Goal: Navigation & Orientation: Find specific page/section

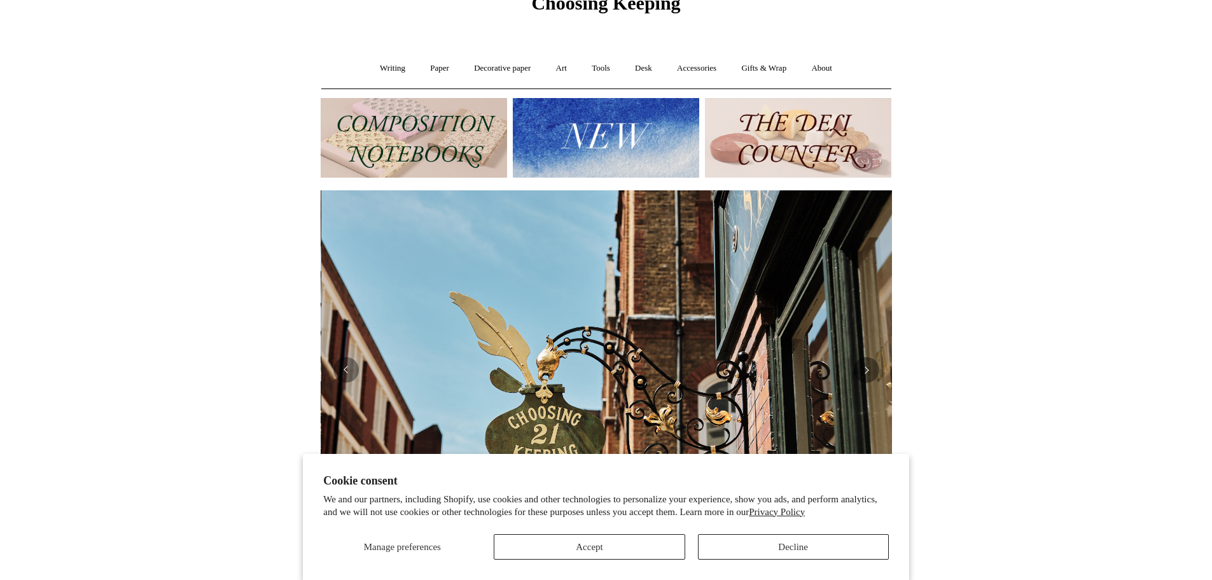
scroll to position [0, 571]
click at [574, 543] on button "Accept" at bounding box center [589, 546] width 191 height 25
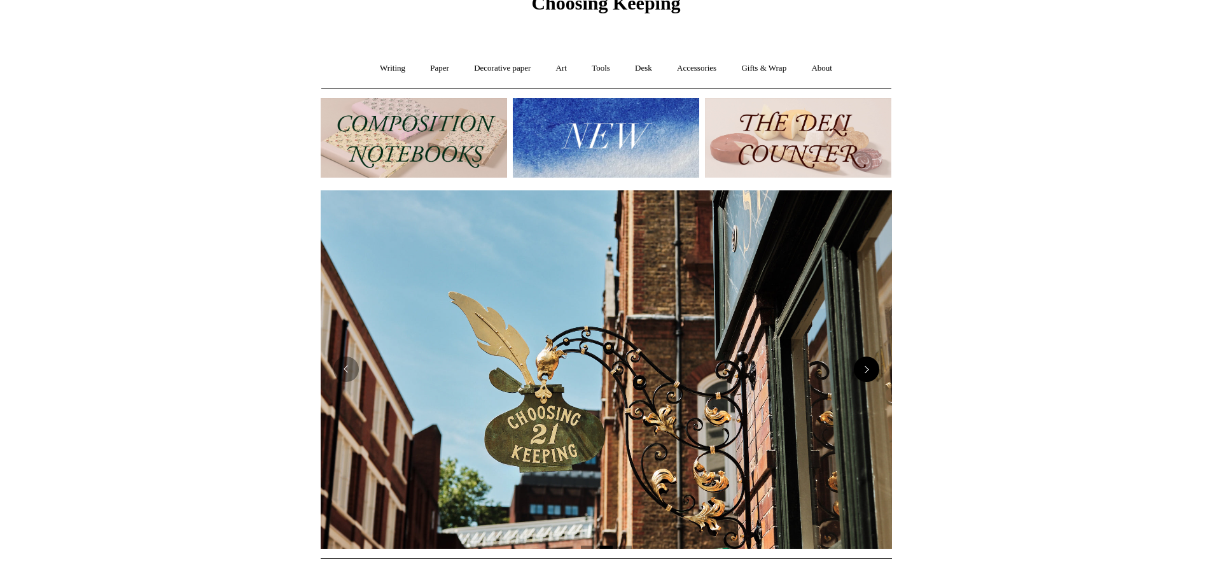
scroll to position [0, 1142]
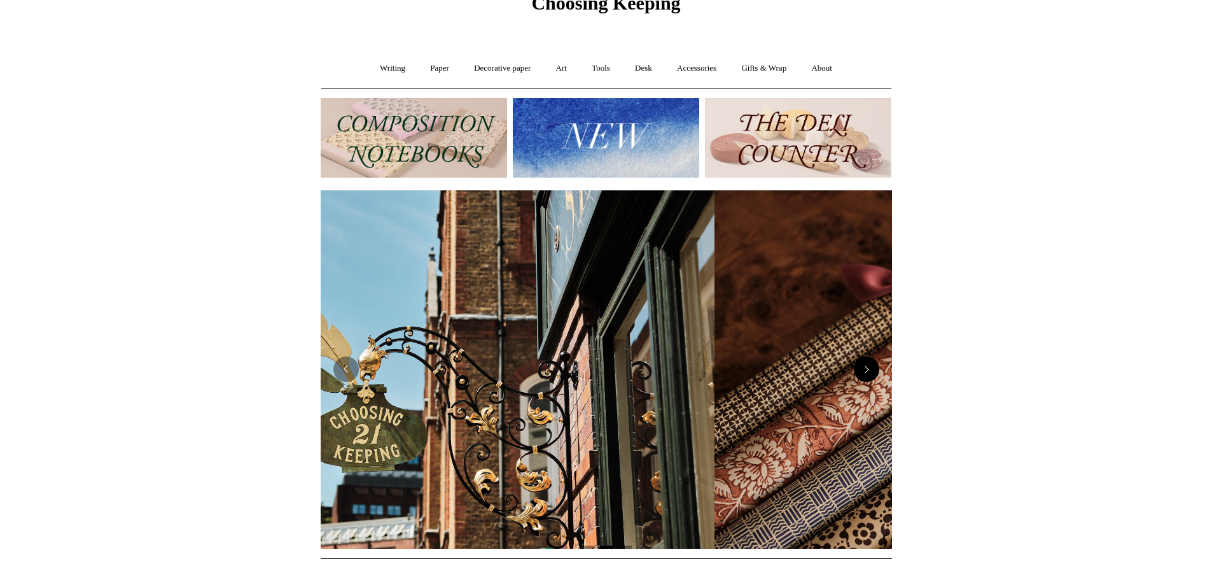
click at [873, 372] on button "Next" at bounding box center [866, 368] width 25 height 25
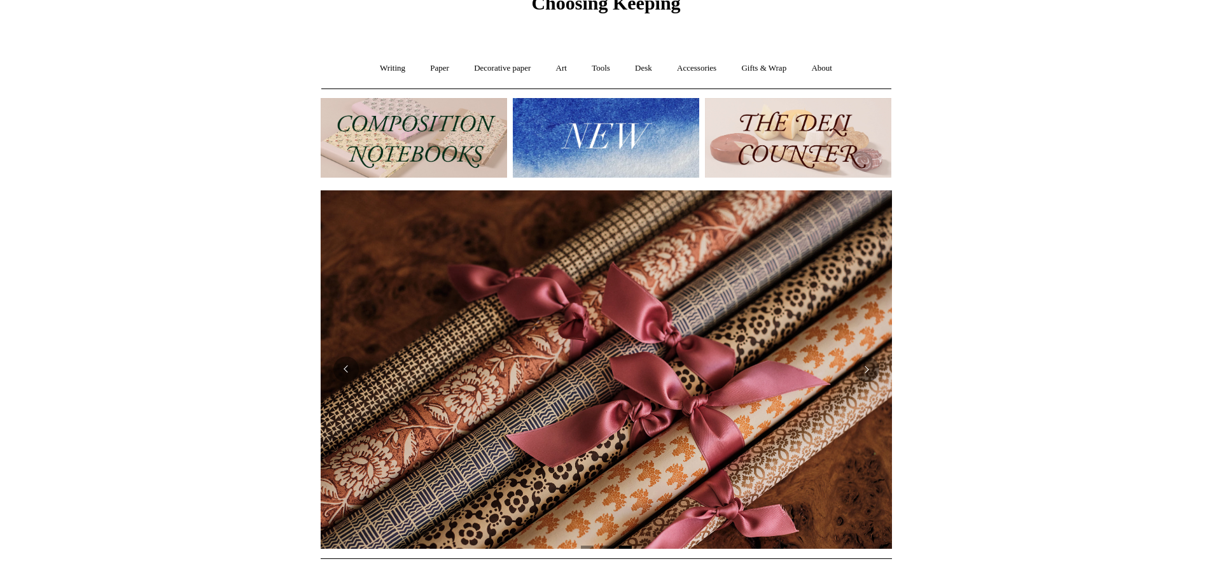
click at [878, 377] on img at bounding box center [606, 369] width 571 height 359
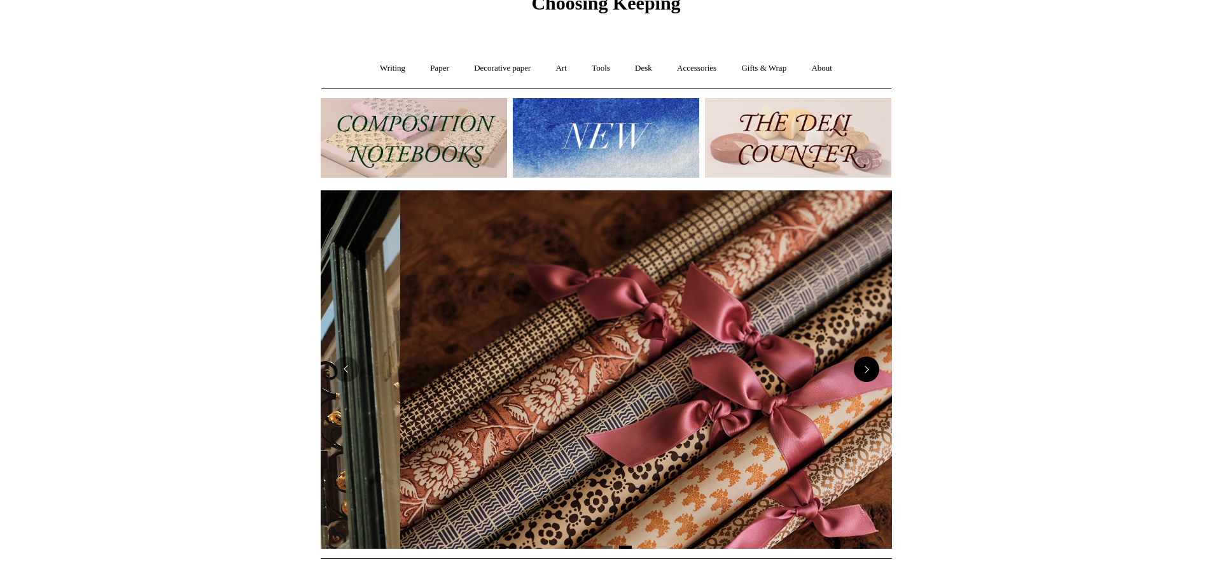
click at [864, 366] on button "Next" at bounding box center [866, 368] width 25 height 25
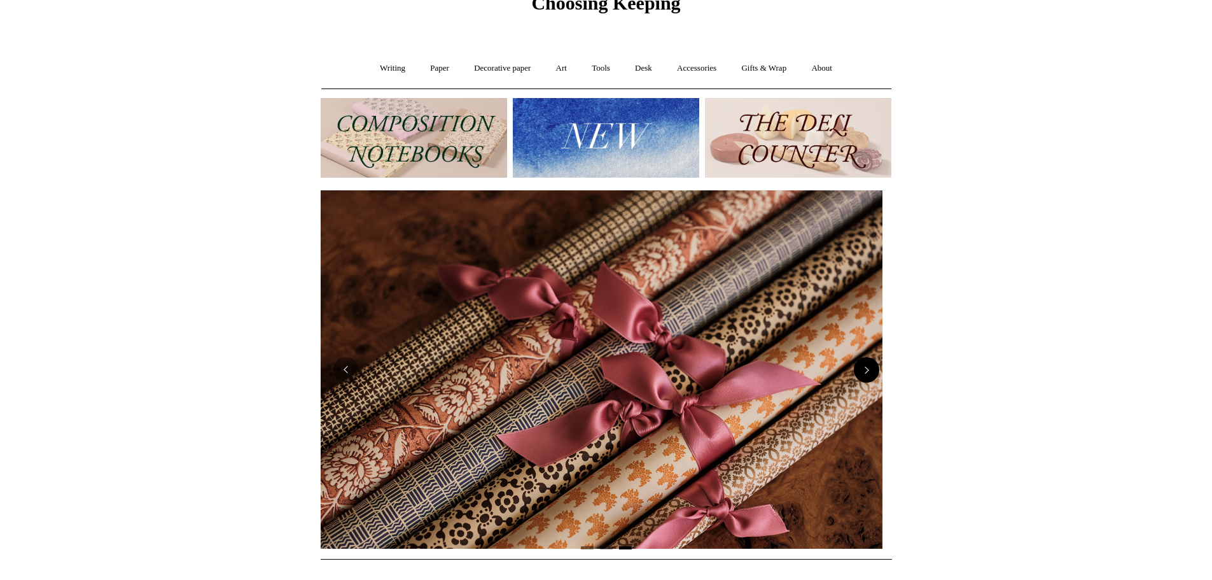
click at [864, 366] on button "Next" at bounding box center [866, 369] width 25 height 25
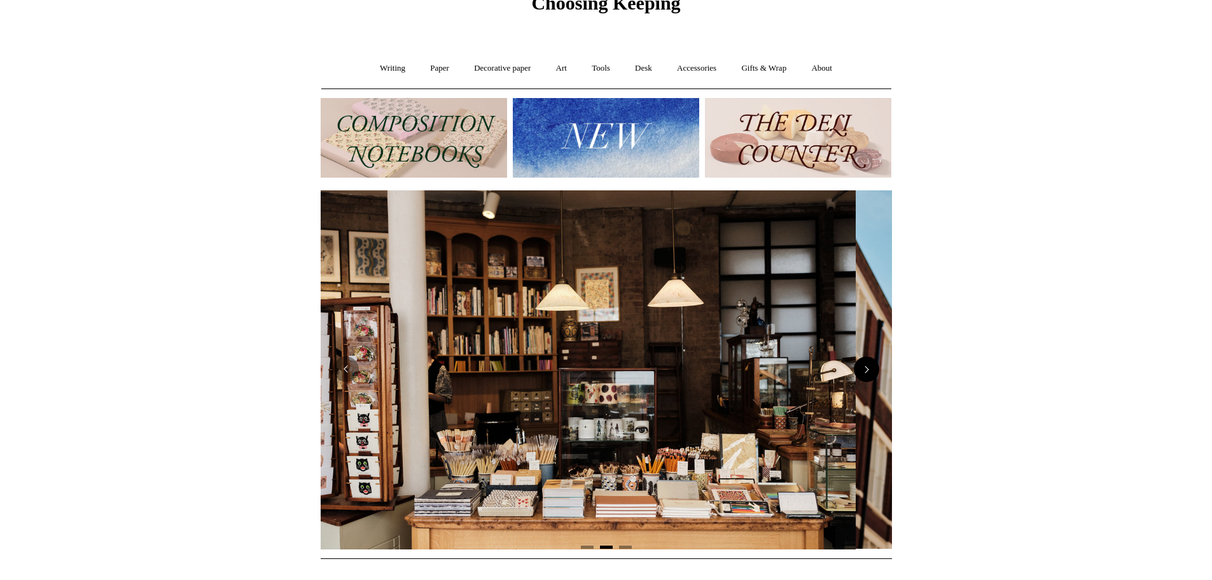
scroll to position [0, 0]
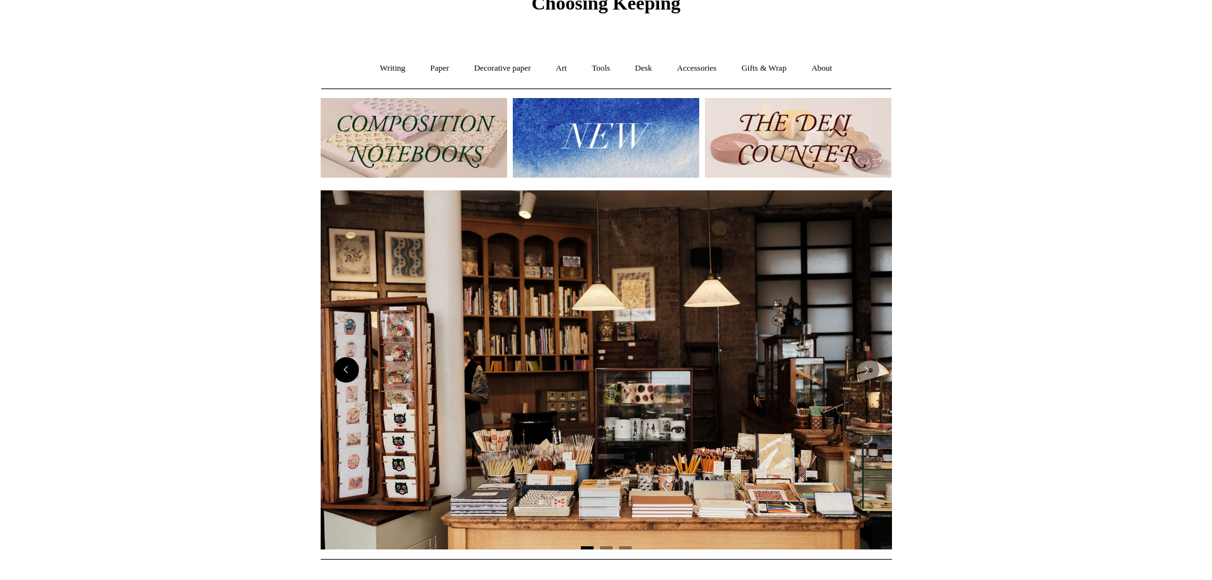
click at [345, 375] on button "Previous" at bounding box center [345, 369] width 25 height 25
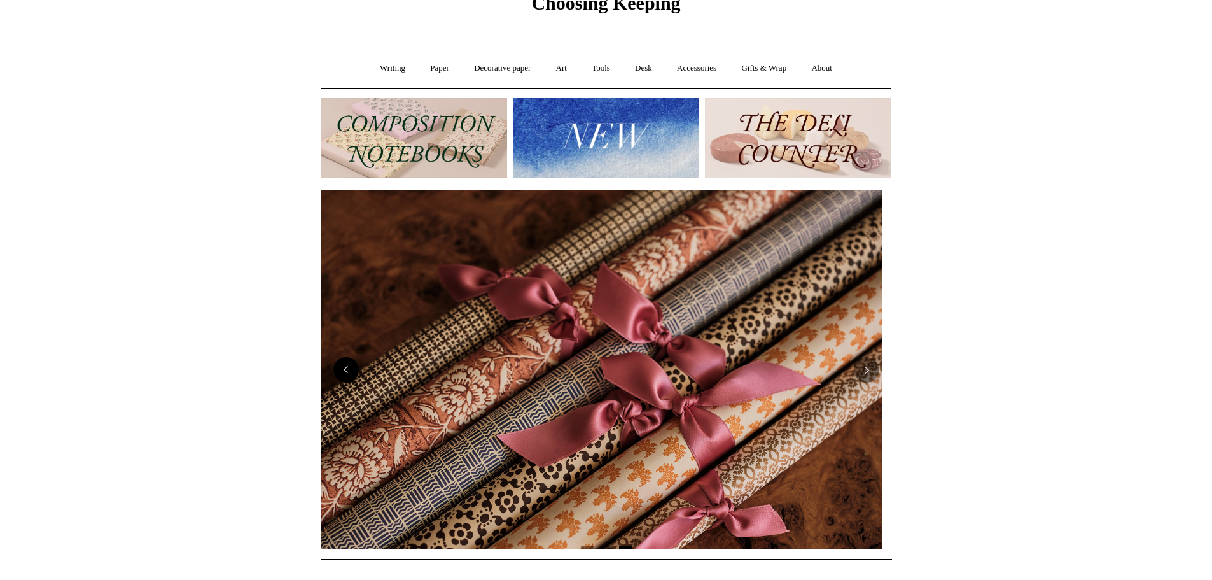
click at [345, 375] on button "Previous" at bounding box center [345, 369] width 25 height 25
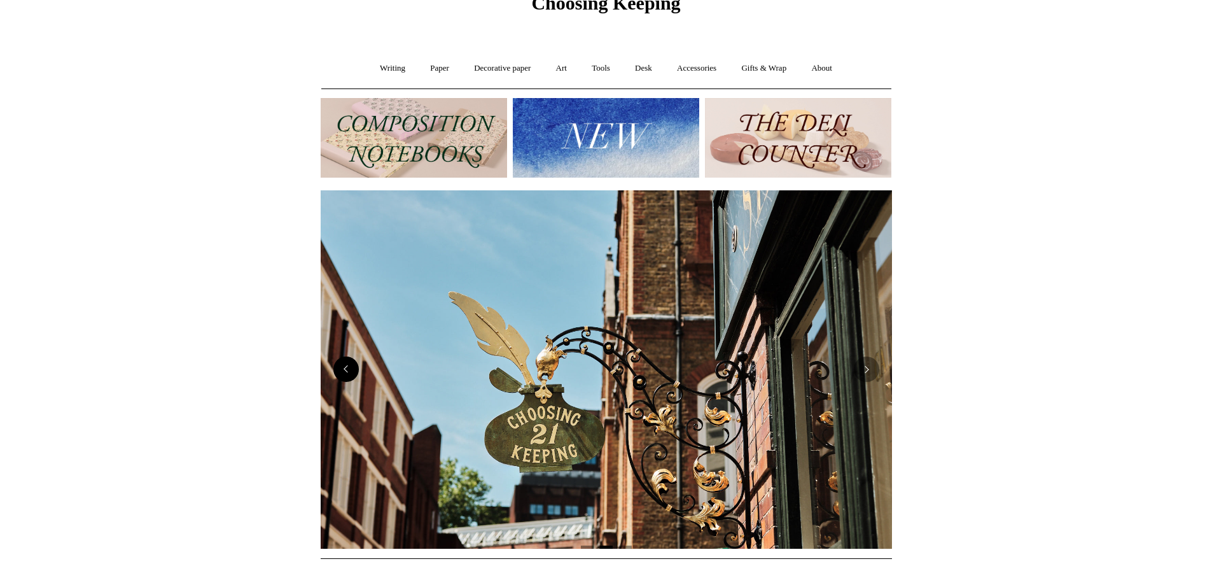
click at [345, 375] on button "Previous" at bounding box center [345, 368] width 25 height 25
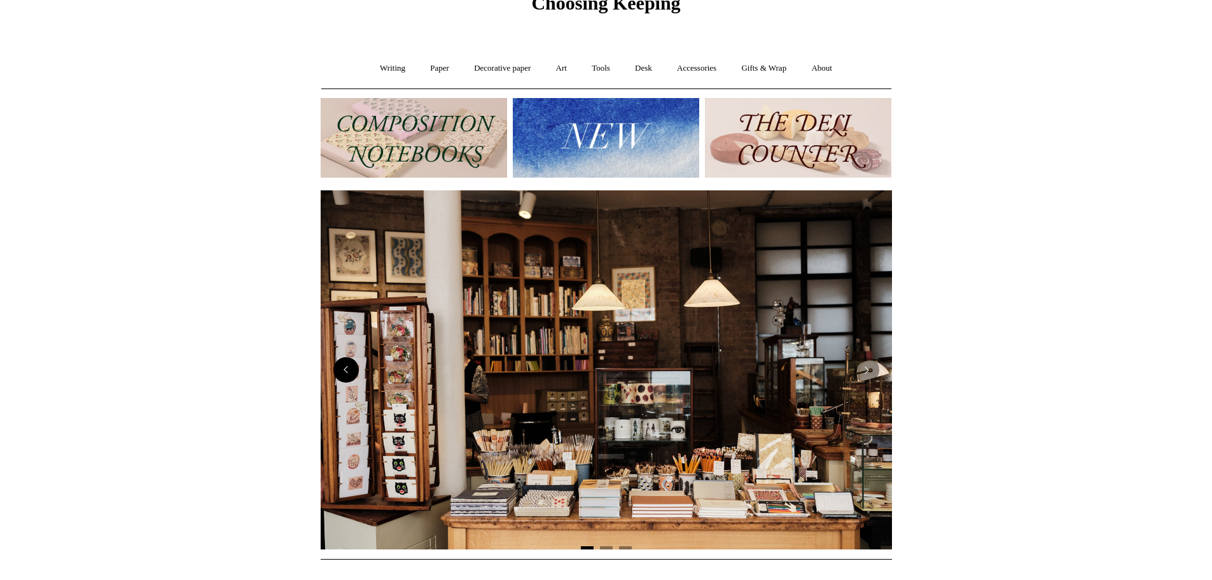
click at [345, 375] on button "Previous" at bounding box center [345, 369] width 25 height 25
click at [396, 67] on link "Writing +" at bounding box center [392, 69] width 48 height 34
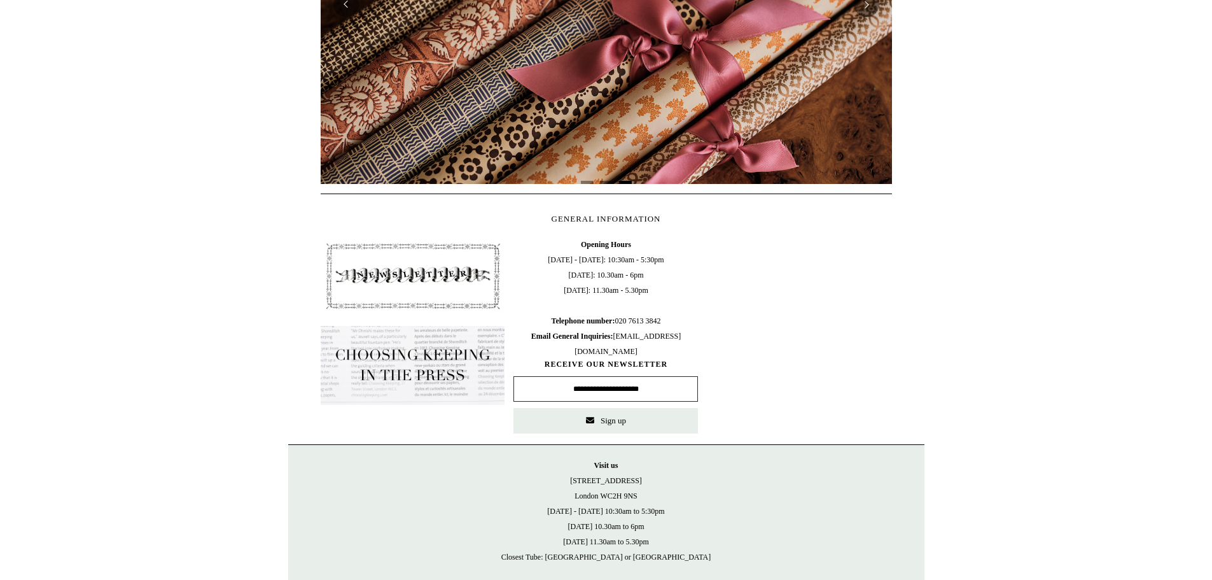
scroll to position [0, 1063]
